Goal: Information Seeking & Learning: Find specific fact

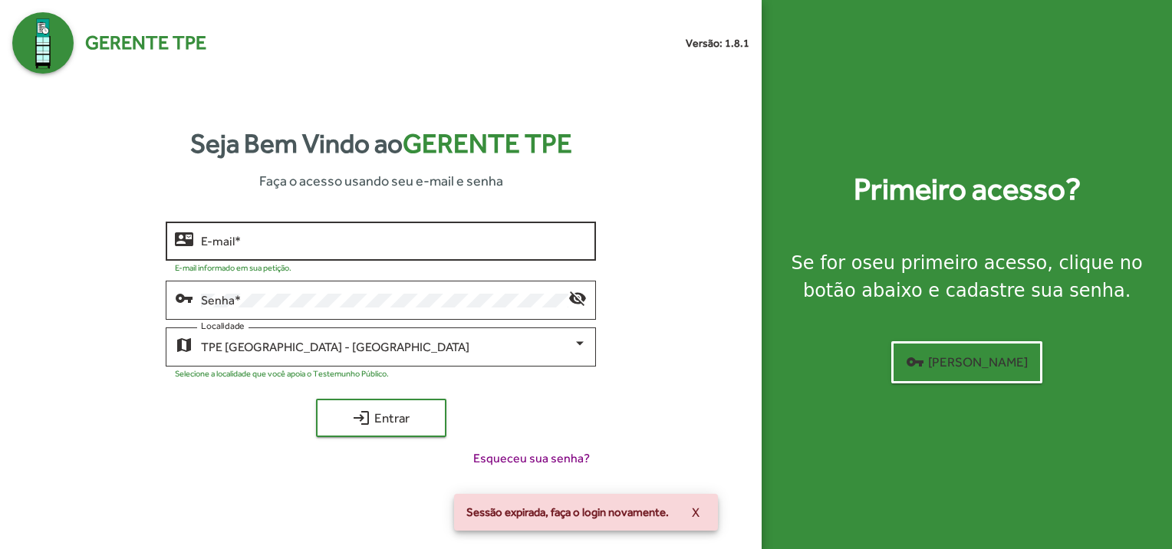
click at [308, 232] on div "E-mail *" at bounding box center [394, 240] width 386 height 42
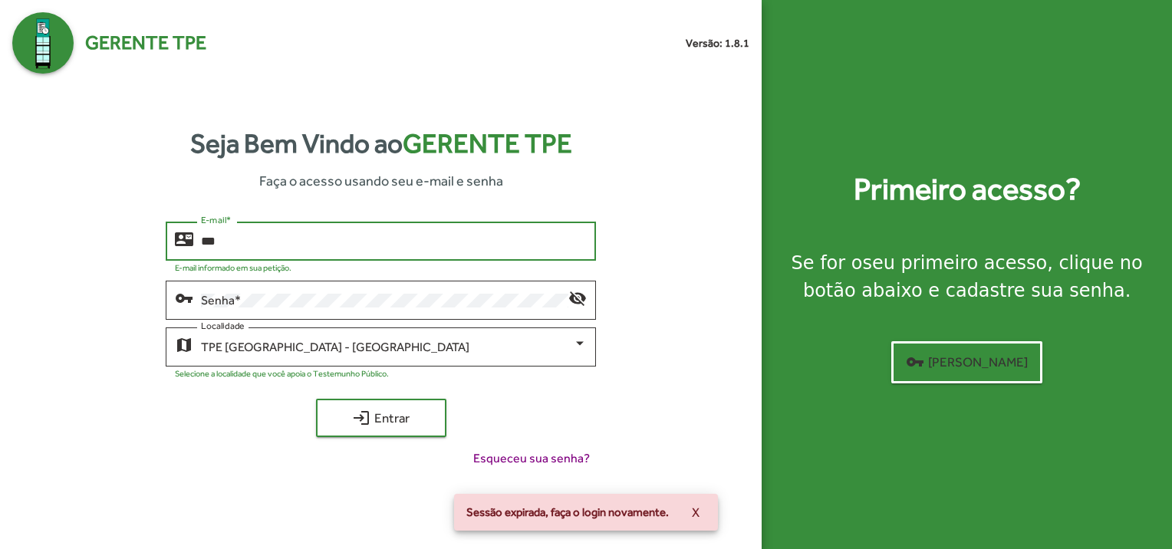
type input "**********"
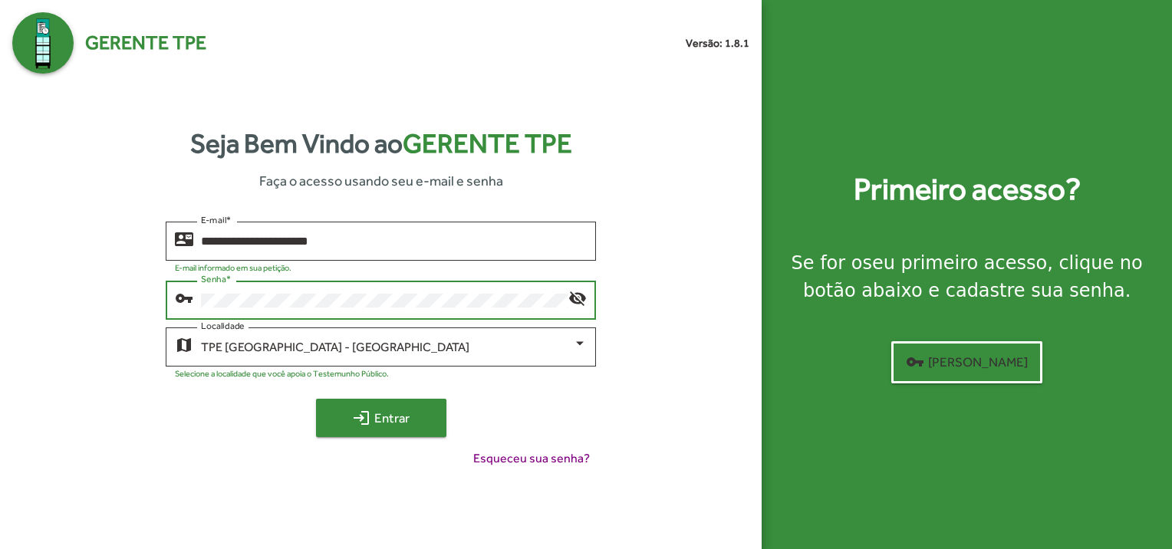
click at [395, 423] on span "login Entrar" at bounding box center [381, 418] width 103 height 28
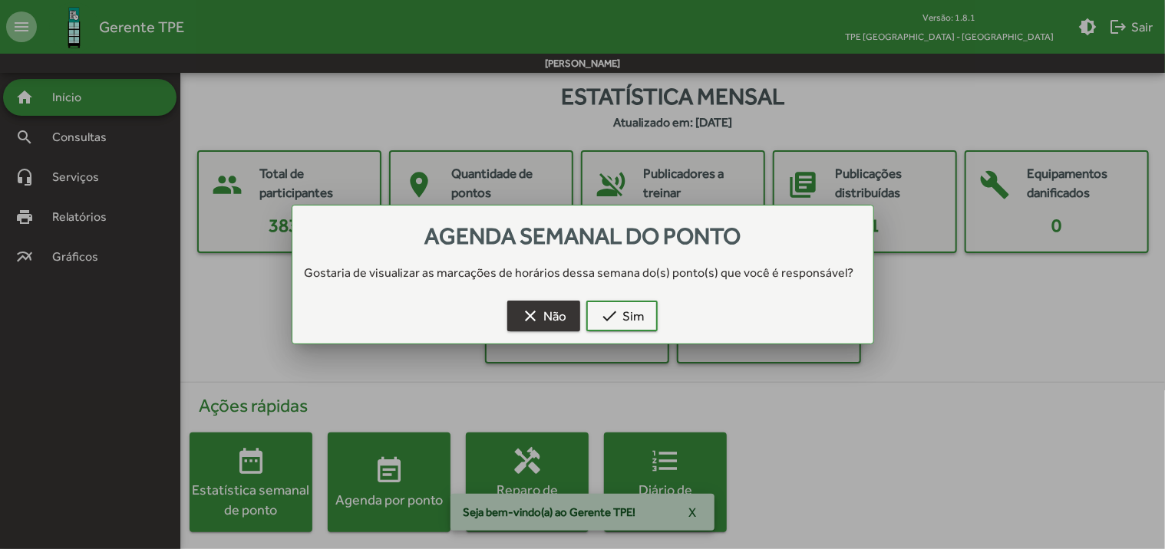
click at [548, 320] on span "clear Não" at bounding box center [543, 316] width 45 height 28
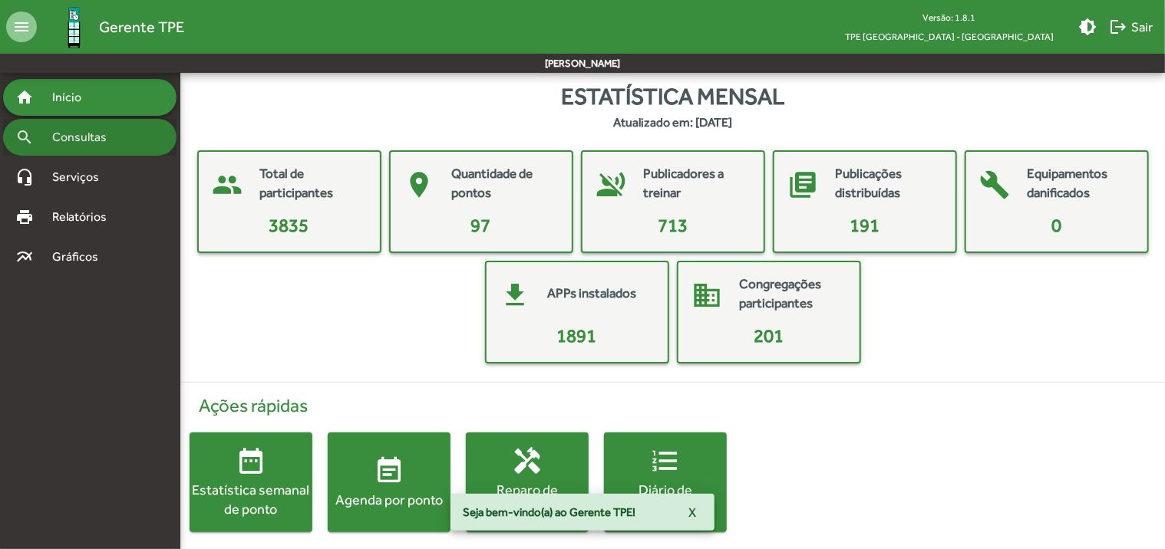
click at [98, 143] on span "Consultas" at bounding box center [85, 137] width 84 height 18
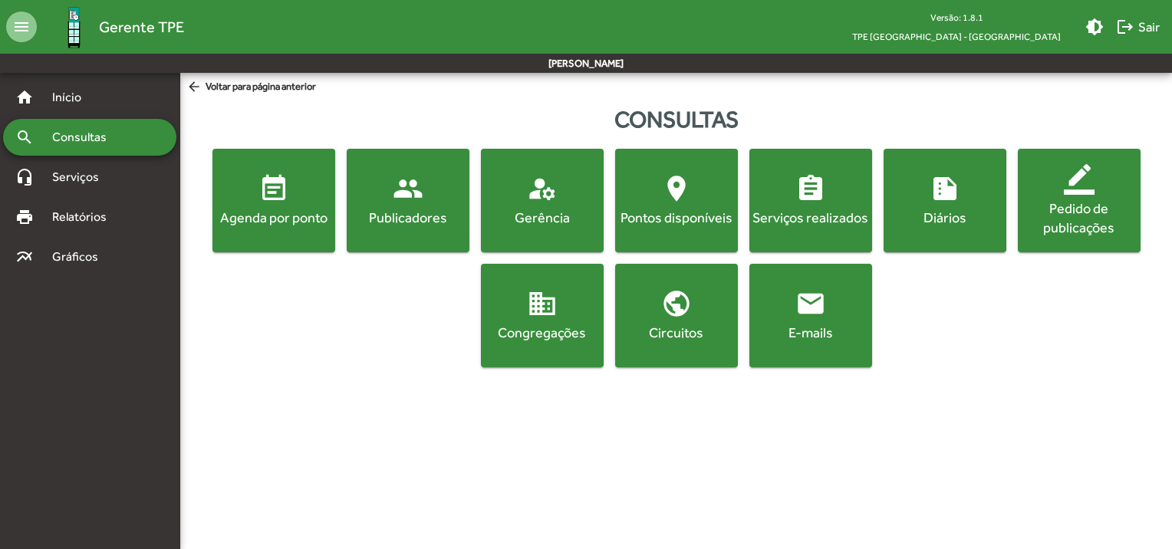
click at [362, 218] on div "Publicadores" at bounding box center [408, 217] width 117 height 19
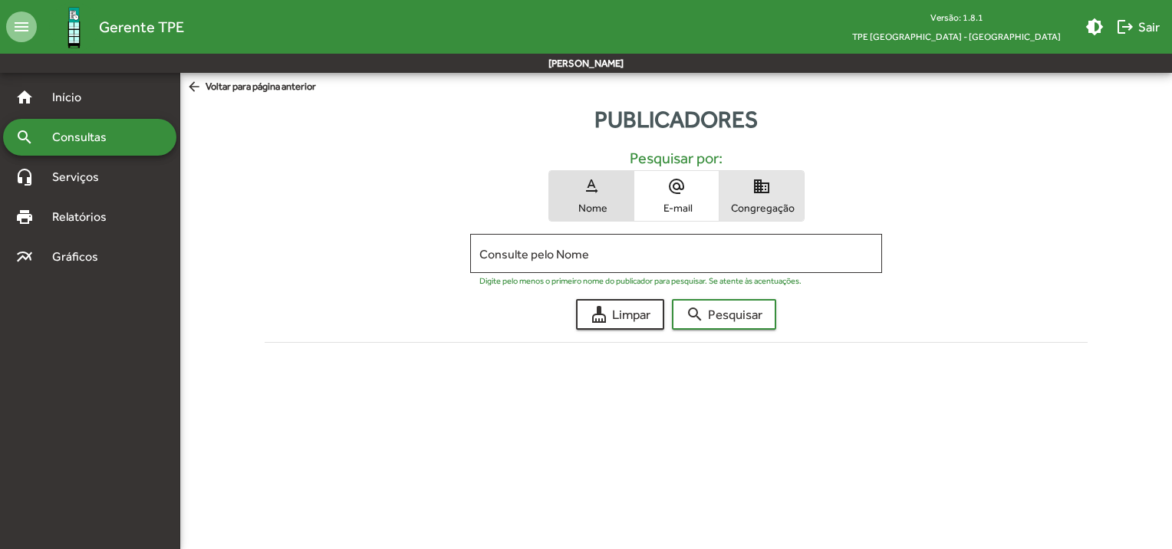
click at [760, 203] on span "Congregação" at bounding box center [761, 208] width 77 height 14
click at [650, 256] on input "Consulte pelo Congregação" at bounding box center [677, 254] width 394 height 14
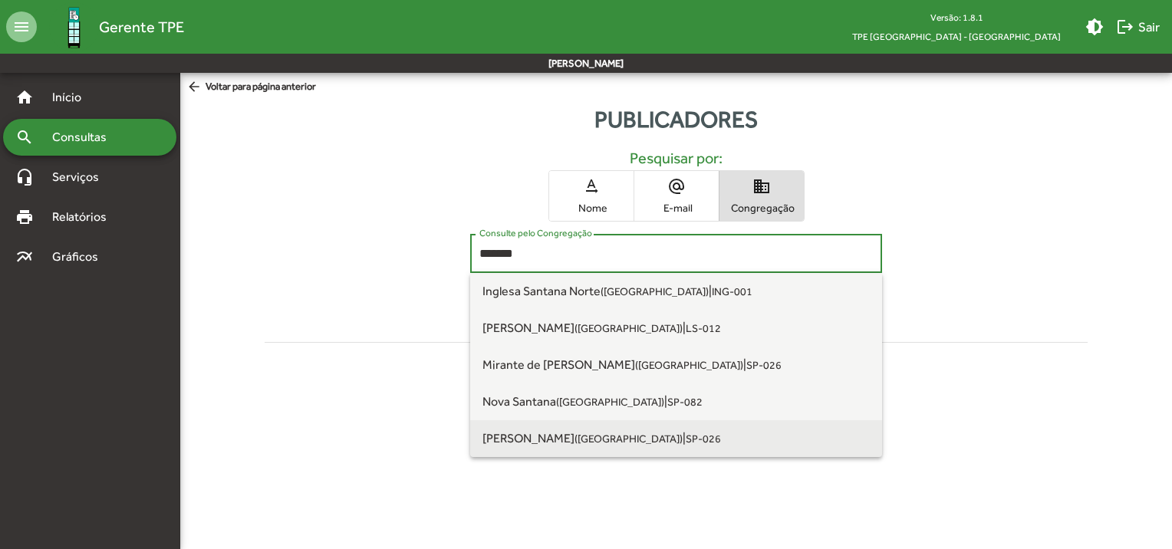
click at [568, 431] on span "[PERSON_NAME] ([GEOGRAPHIC_DATA] SP)" at bounding box center [583, 438] width 200 height 15
type input "**********"
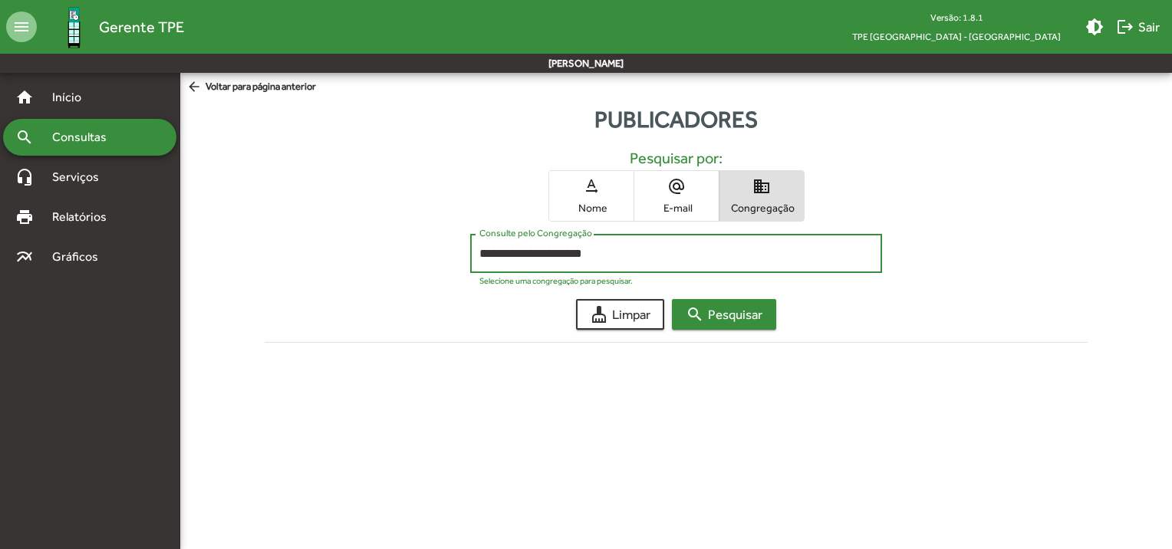
click at [697, 313] on mat-icon "search" at bounding box center [695, 314] width 18 height 18
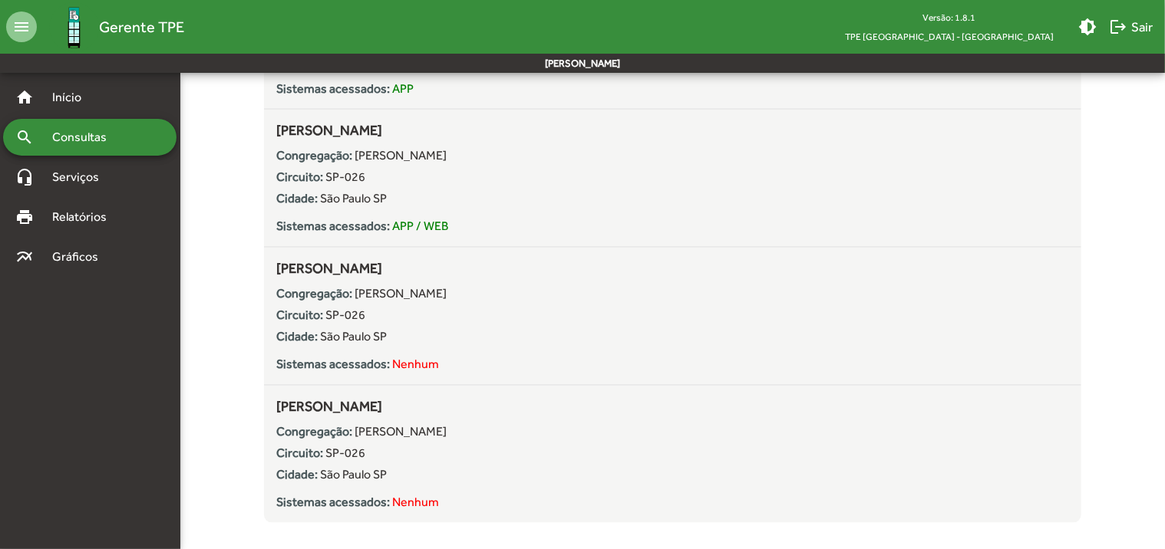
scroll to position [4267, 0]
